Goal: Task Accomplishment & Management: Use online tool/utility

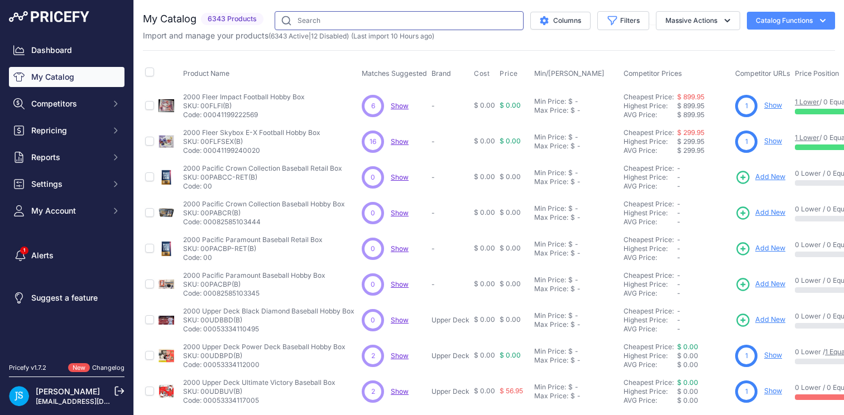
click at [318, 26] on input "text" at bounding box center [399, 20] width 249 height 19
paste input "2020 Topps Heritage Baseball Hobby"
type input "2020 Topps Heritage Baseball Hobby"
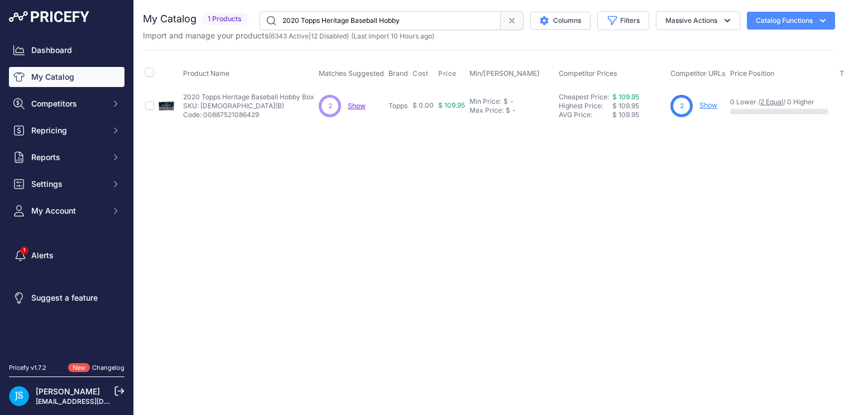
click at [707, 106] on link "Show" at bounding box center [709, 105] width 18 height 8
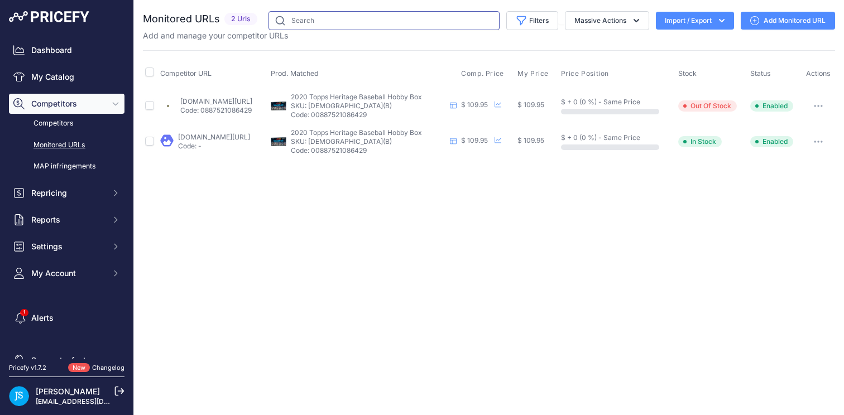
click at [398, 25] on input "text" at bounding box center [384, 20] width 231 height 19
click at [52, 80] on link "My Catalog" at bounding box center [67, 77] width 116 height 20
click at [76, 107] on span "Competitors" at bounding box center [67, 103] width 73 height 11
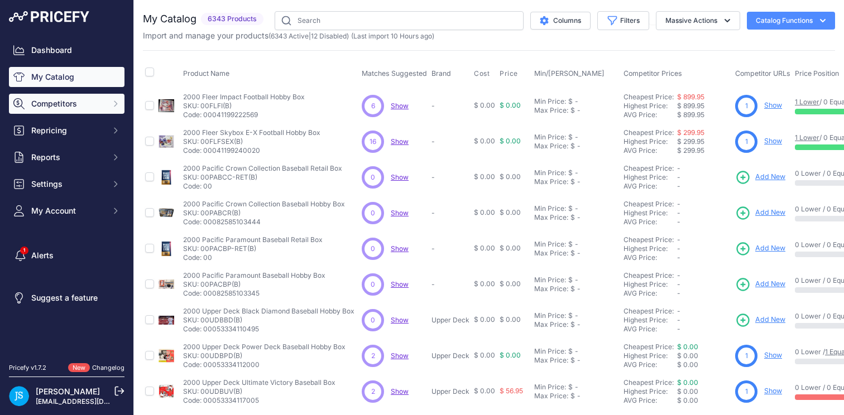
click at [75, 101] on span "Competitors" at bounding box center [67, 103] width 73 height 11
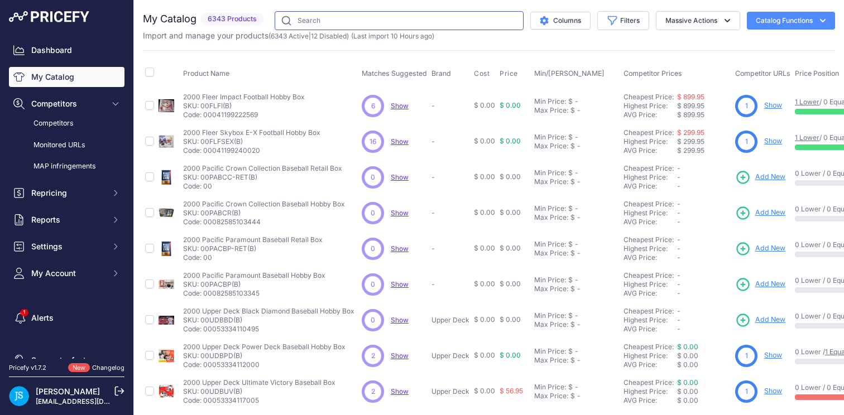
click at [319, 17] on input "text" at bounding box center [399, 20] width 249 height 19
paste input "2021/22 Upper Deck Credentials Hockey"
type input "2021/22 Upper Deck Credentials Hockey"
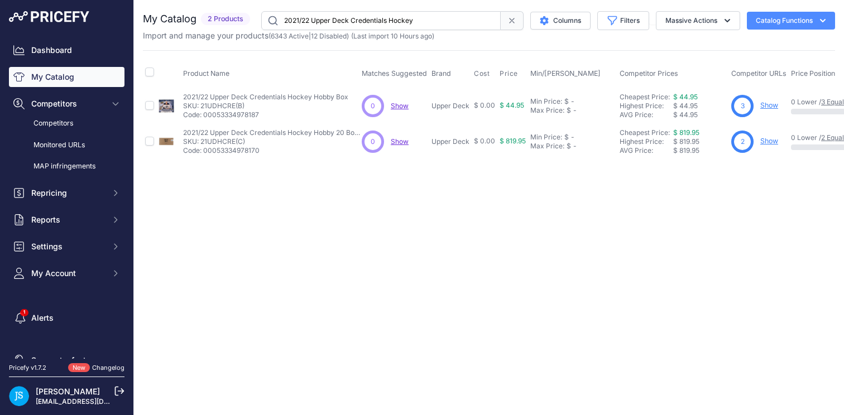
click at [773, 104] on link "Show" at bounding box center [770, 105] width 18 height 8
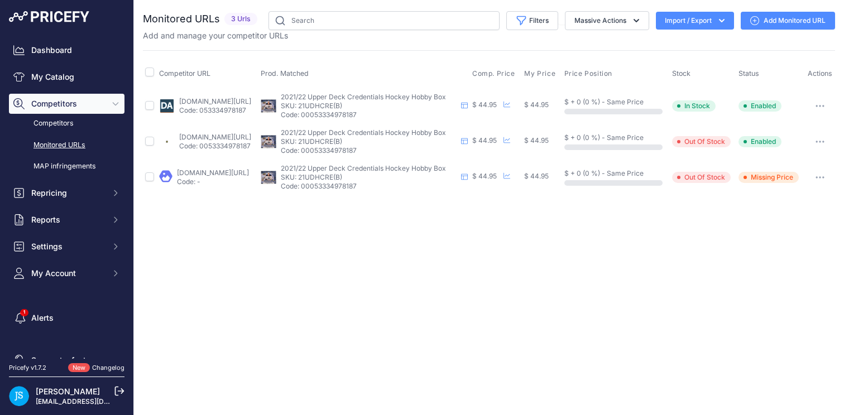
click at [234, 106] on link "dacardworld.com/sports-cards/2021-22-upper-deck-credentials-hockey-hobby-box?pr…" at bounding box center [215, 101] width 72 height 8
click at [375, 21] on input "text" at bounding box center [384, 20] width 231 height 19
paste input "2025 Topps Series 2 Baseball Jumbo"
type input "2025 Topps Series 2 Baseball Jumbo"
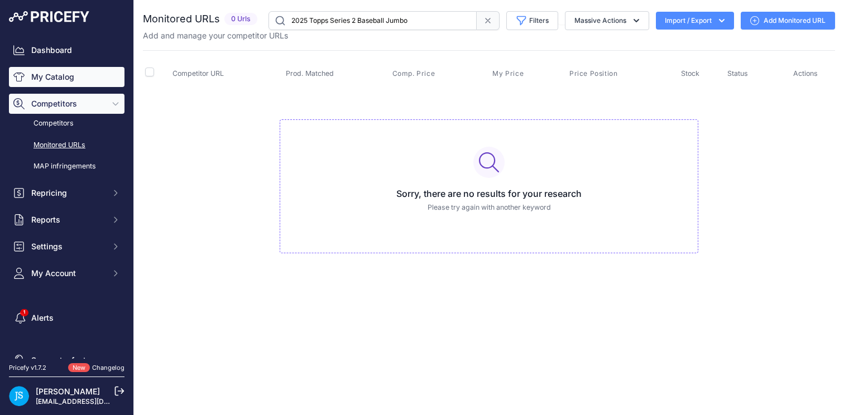
click at [58, 77] on link "My Catalog" at bounding box center [67, 77] width 116 height 20
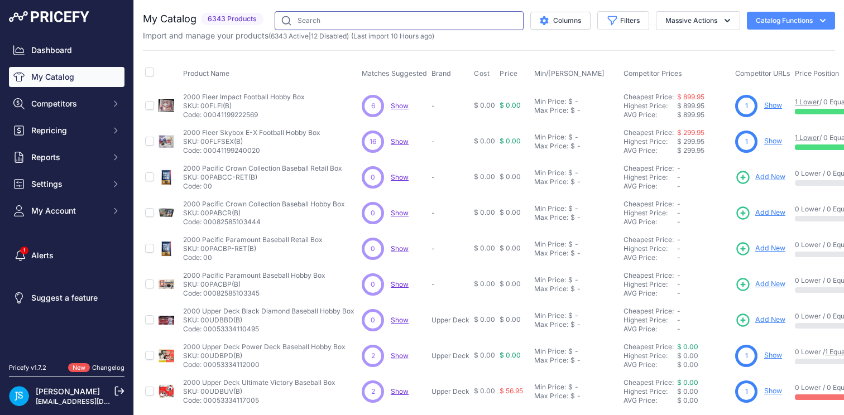
click at [369, 26] on input "text" at bounding box center [399, 20] width 249 height 19
paste input "2025 Topps Series 2 Baseball Jumbo"
type input "2025 Topps Series 2 Baseball Jumbo"
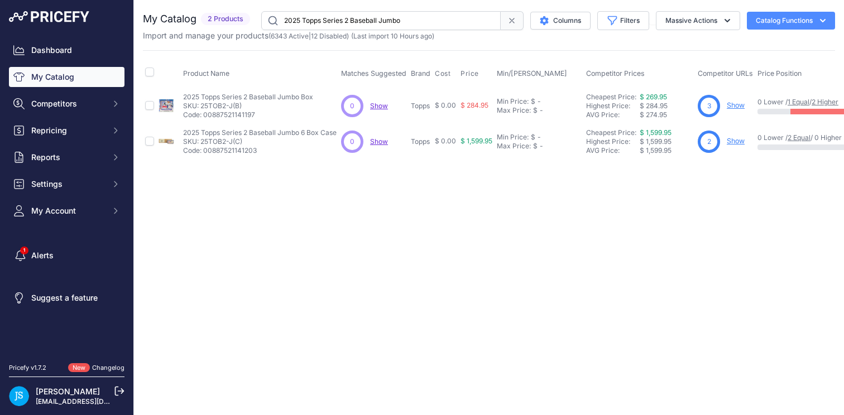
click at [734, 140] on link "Show" at bounding box center [736, 141] width 18 height 8
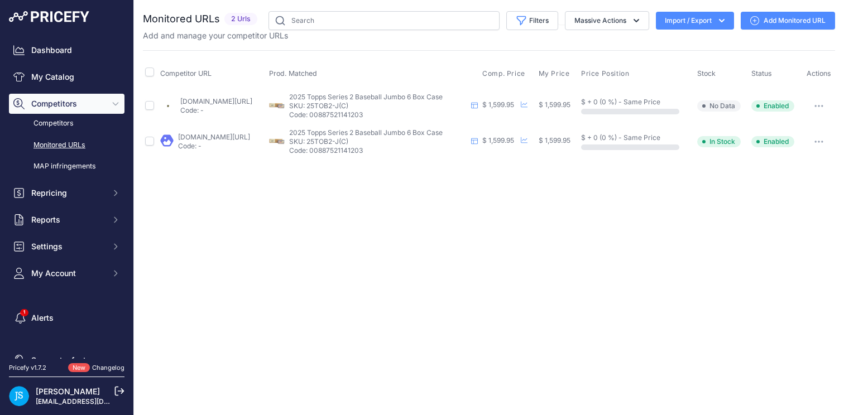
click at [790, 21] on link "Add Monitored URL" at bounding box center [788, 21] width 94 height 18
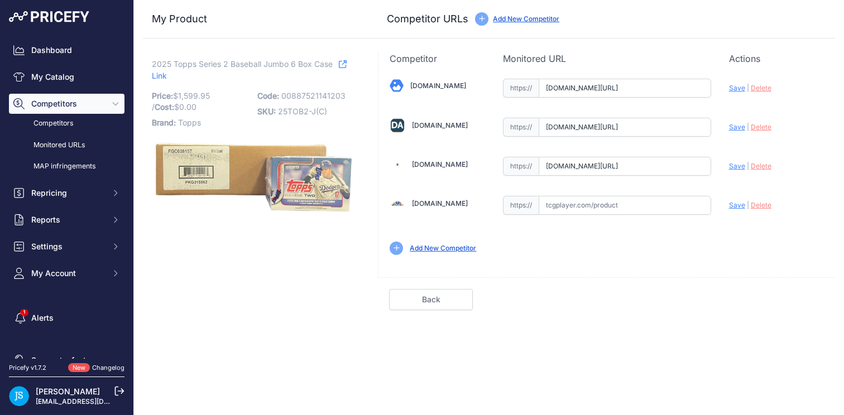
click at [623, 128] on input "[DOMAIN_NAME][URL]" at bounding box center [625, 127] width 173 height 19
paste input "[URL][DOMAIN_NAME]"
click at [734, 125] on span "Save" at bounding box center [737, 127] width 16 height 8
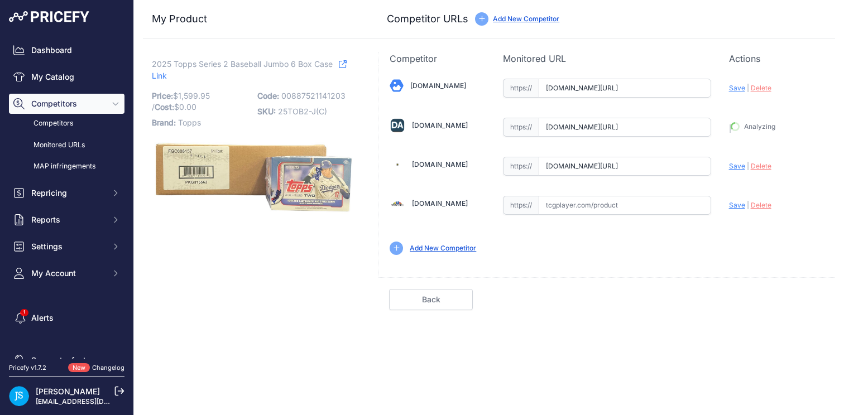
type input "[URL][DOMAIN_NAME]"
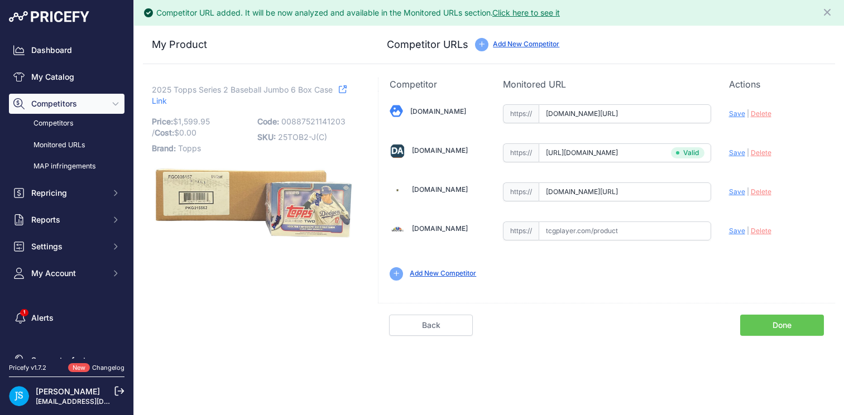
click at [768, 323] on link "Done" at bounding box center [782, 325] width 84 height 21
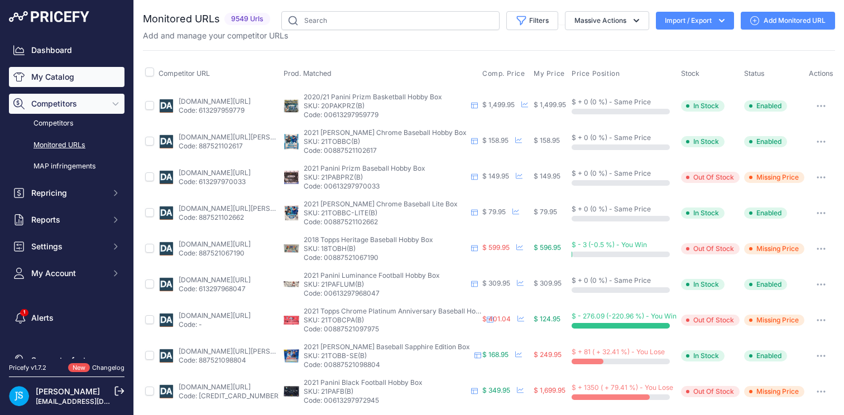
click at [41, 73] on link "My Catalog" at bounding box center [67, 77] width 116 height 20
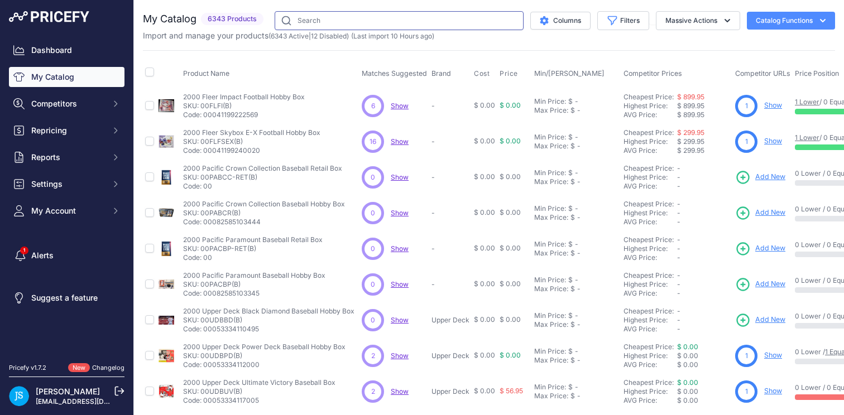
click at [329, 24] on input "text" at bounding box center [399, 20] width 249 height 19
paste input "https://www.dacardworld.com/sports-cards/2025-topps-base-set-series-2-baseball-…"
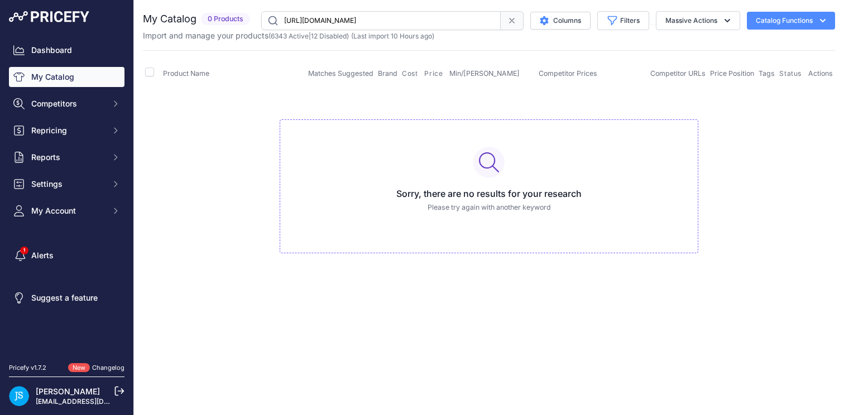
click at [442, 21] on input "https://www.dacardworld.com/sports-cards/2025-topps-base-set-series-2-baseball-…" at bounding box center [381, 20] width 240 height 19
paste input "2025 Topps Series 2 Baseball Jumbo"
type input "2025 Topps Series 2 Baseball Jumbo"
